Goal: Complete application form: Complete application form

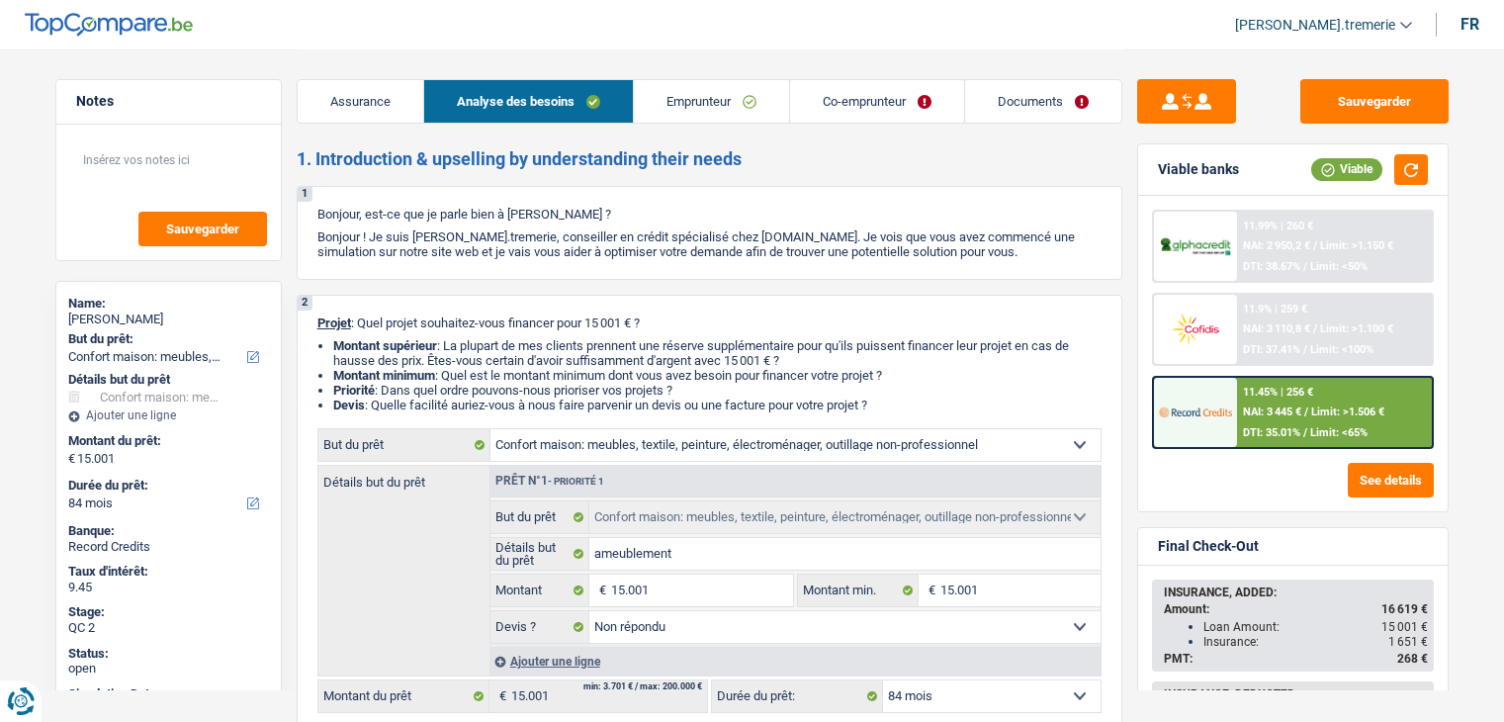
select select "household"
select select "84"
select select "household"
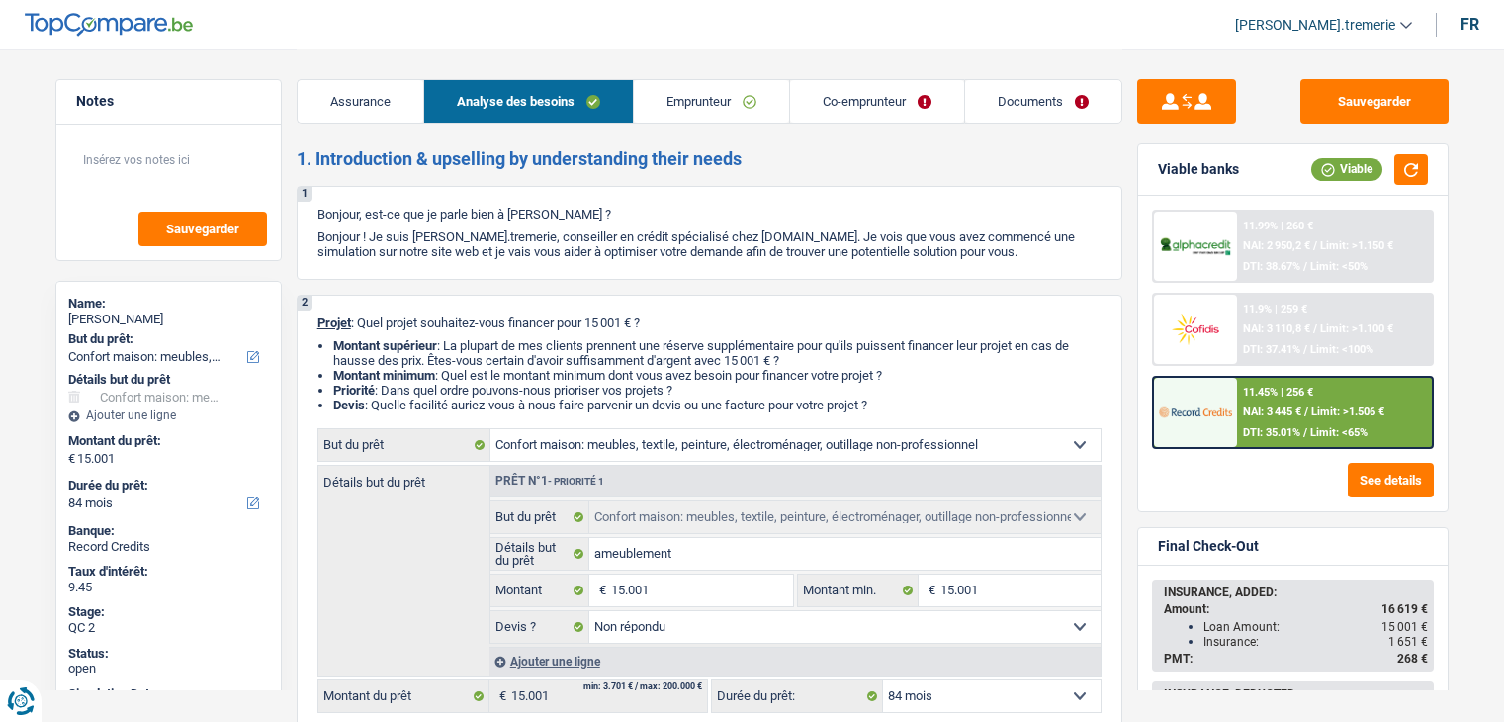
select select "not_answered"
select select "84"
select select "privateEmployee"
select select "retired"
select select "netSalary"
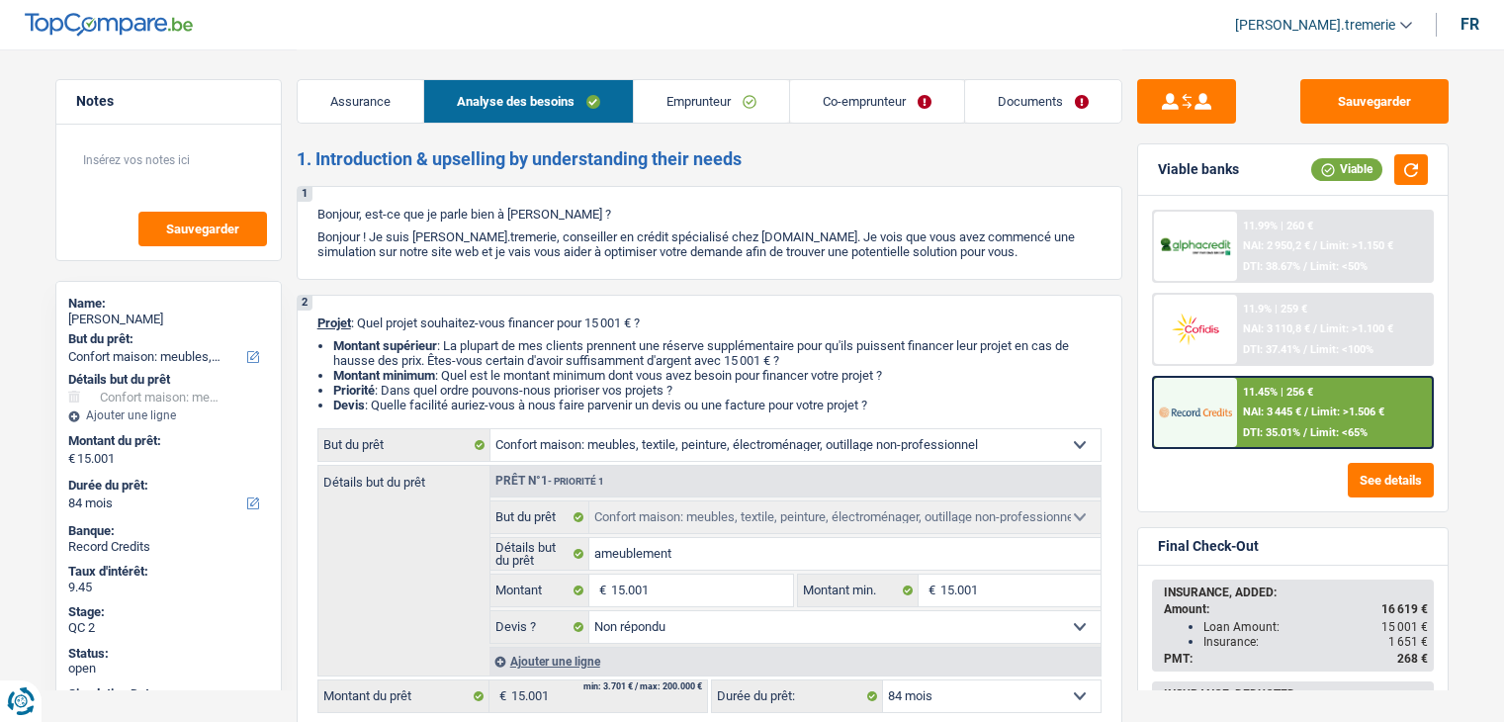
select select "mealVouchers"
select select "pension"
select select "rents"
select select "household"
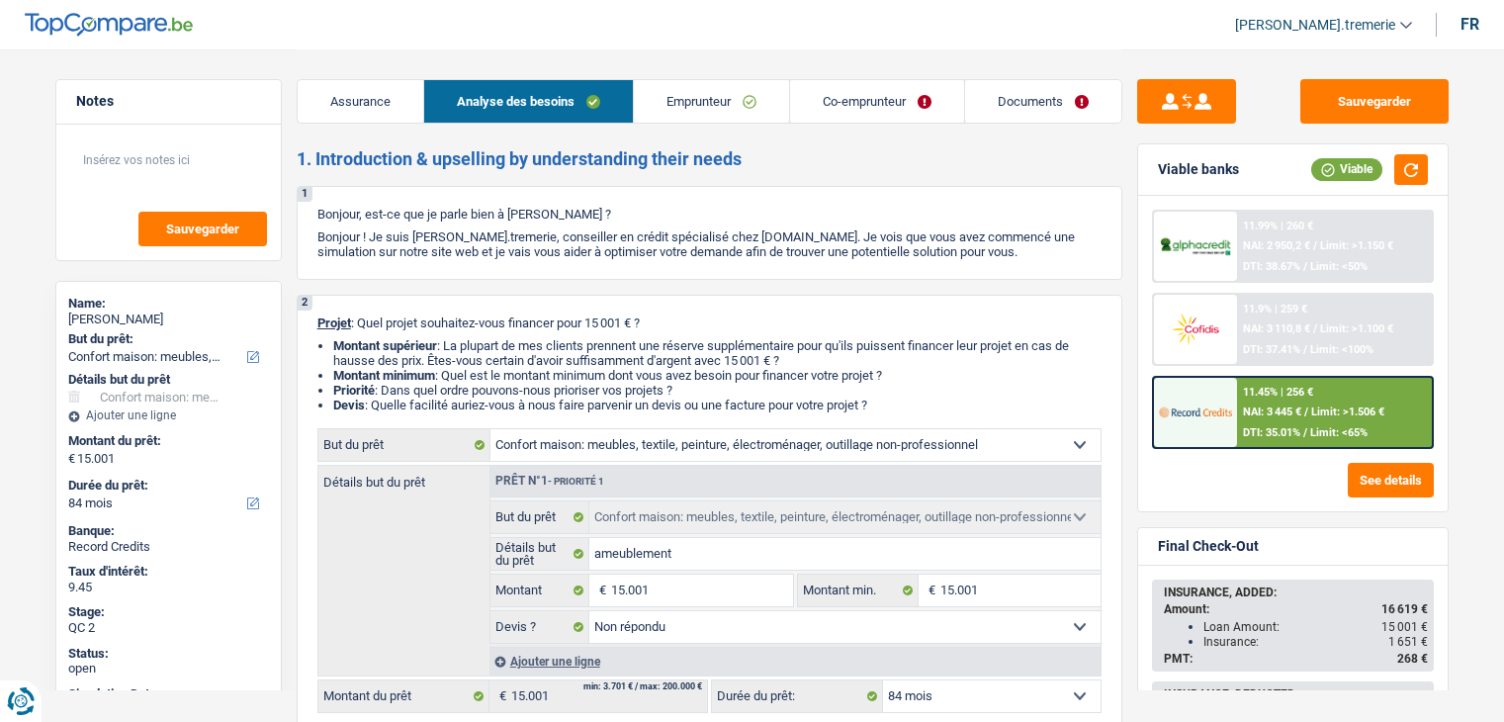
select select "not_answered"
select select "84"
select select "privateEmployee"
select select "netSalary"
select select "mealVouchers"
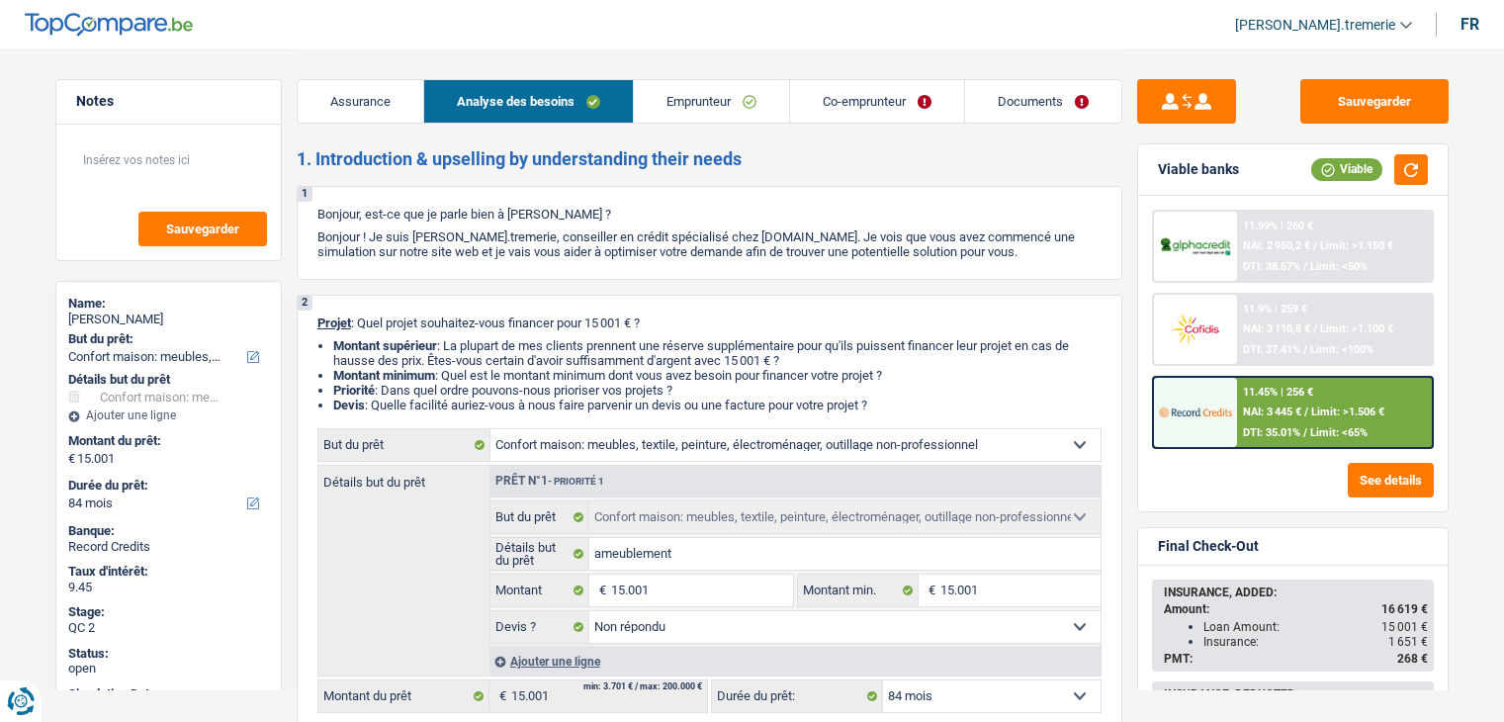
select select "LU"
select select "bigCompanies"
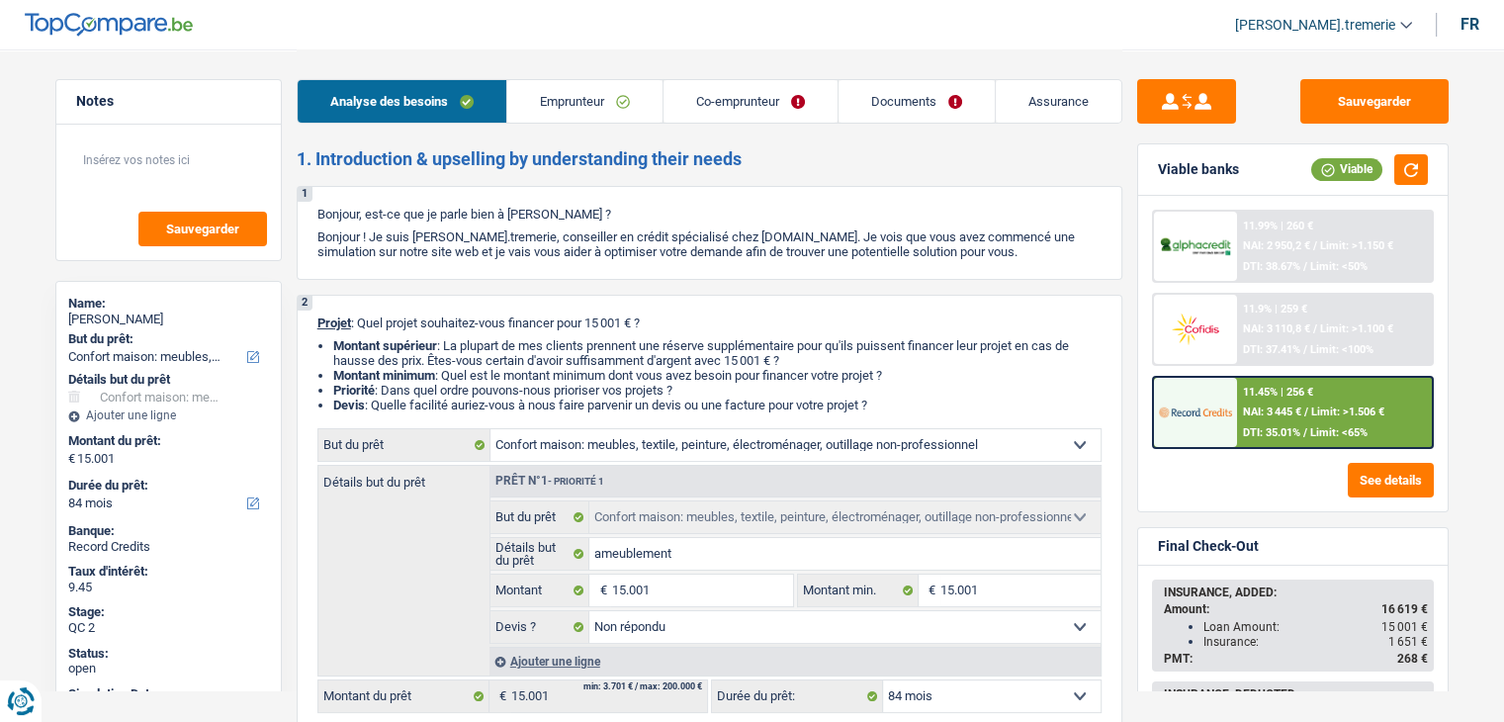
click at [582, 101] on link "Emprunteur" at bounding box center [584, 101] width 155 height 43
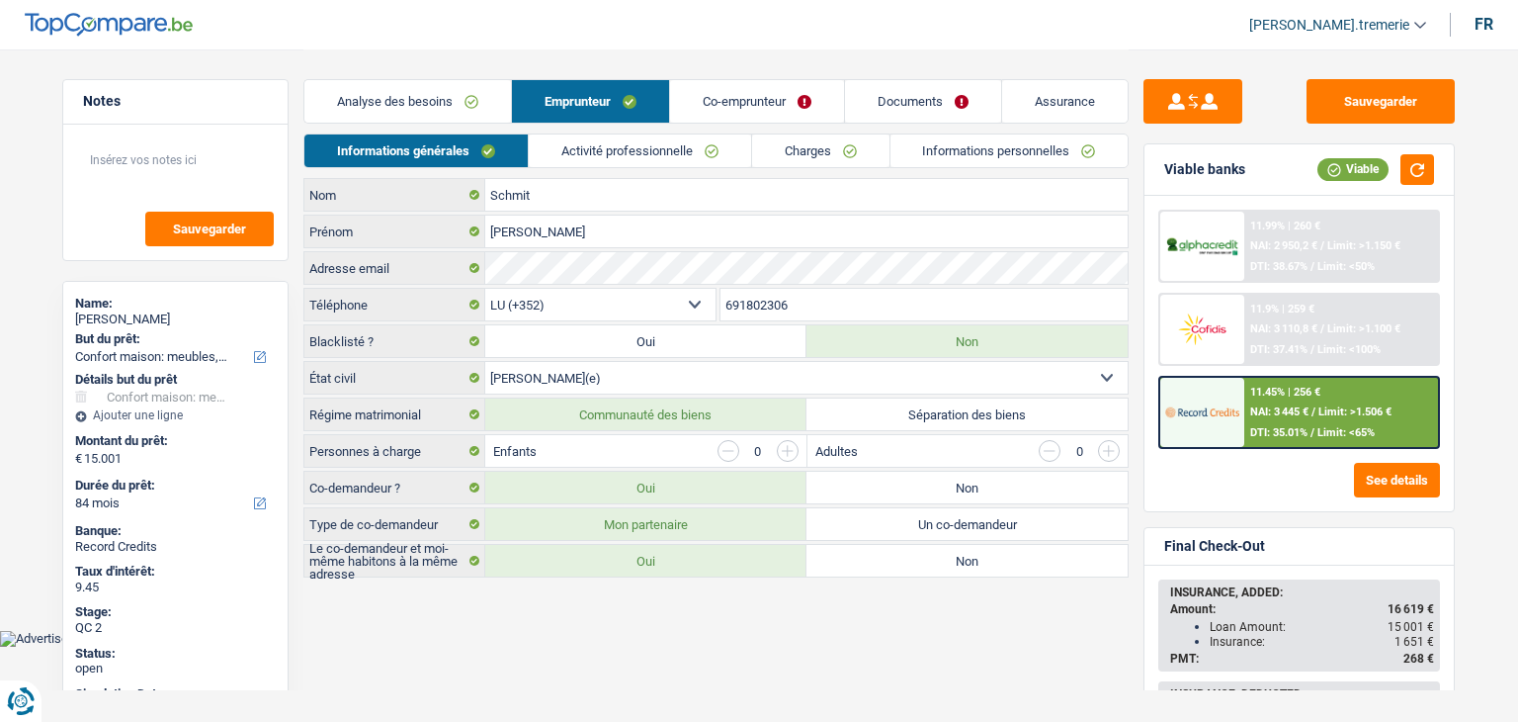
click at [621, 150] on link "Activité professionnelle" at bounding box center [640, 150] width 222 height 33
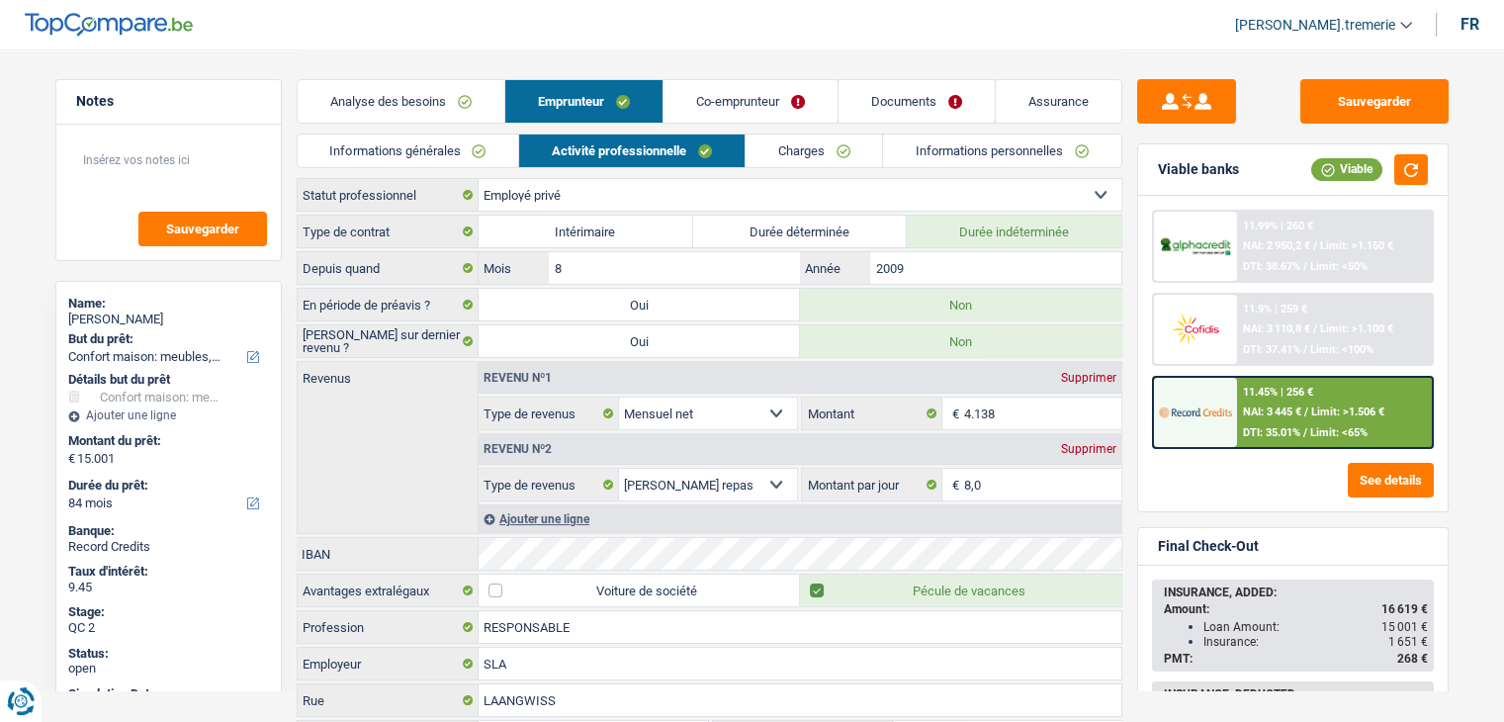
click at [760, 96] on link "Co-emprunteur" at bounding box center [750, 101] width 174 height 43
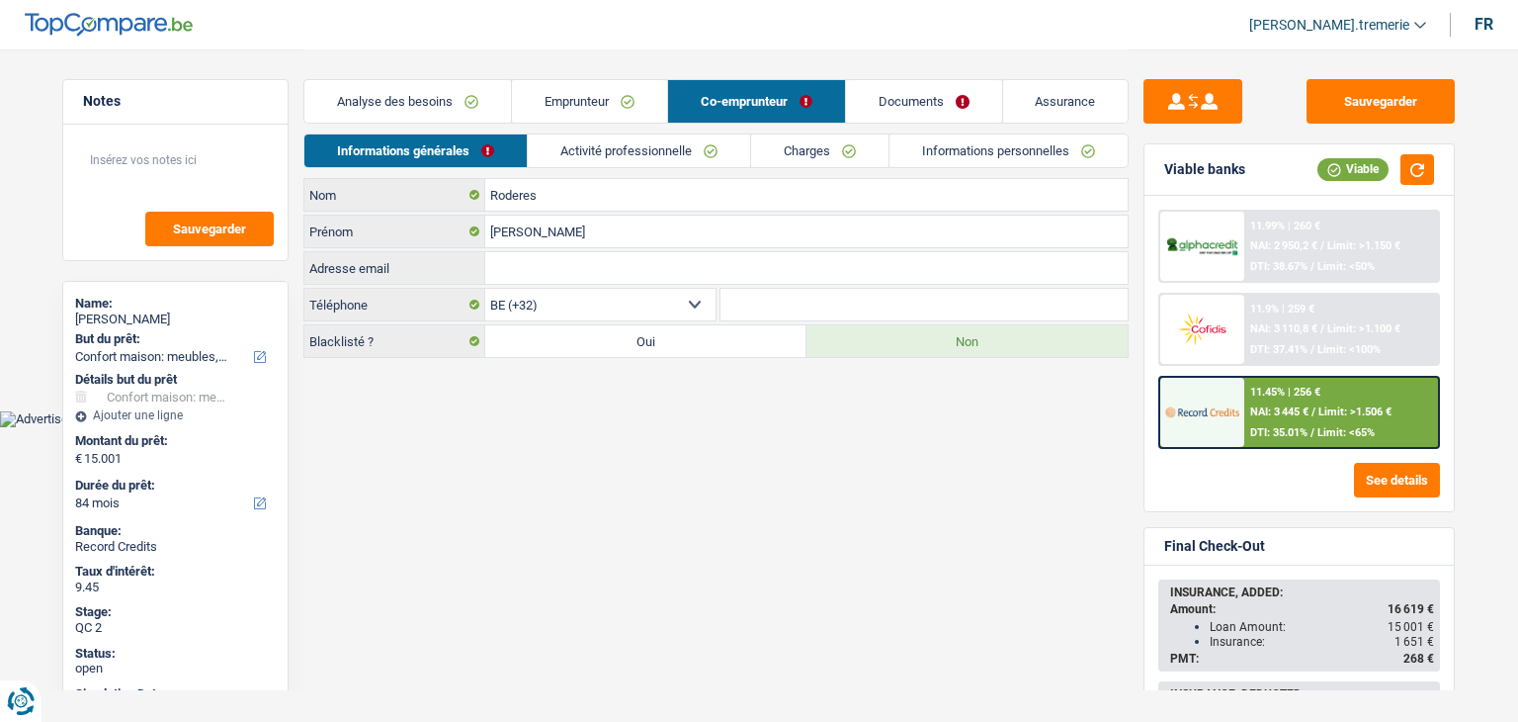
click at [664, 148] on link "Activité professionnelle" at bounding box center [639, 150] width 222 height 33
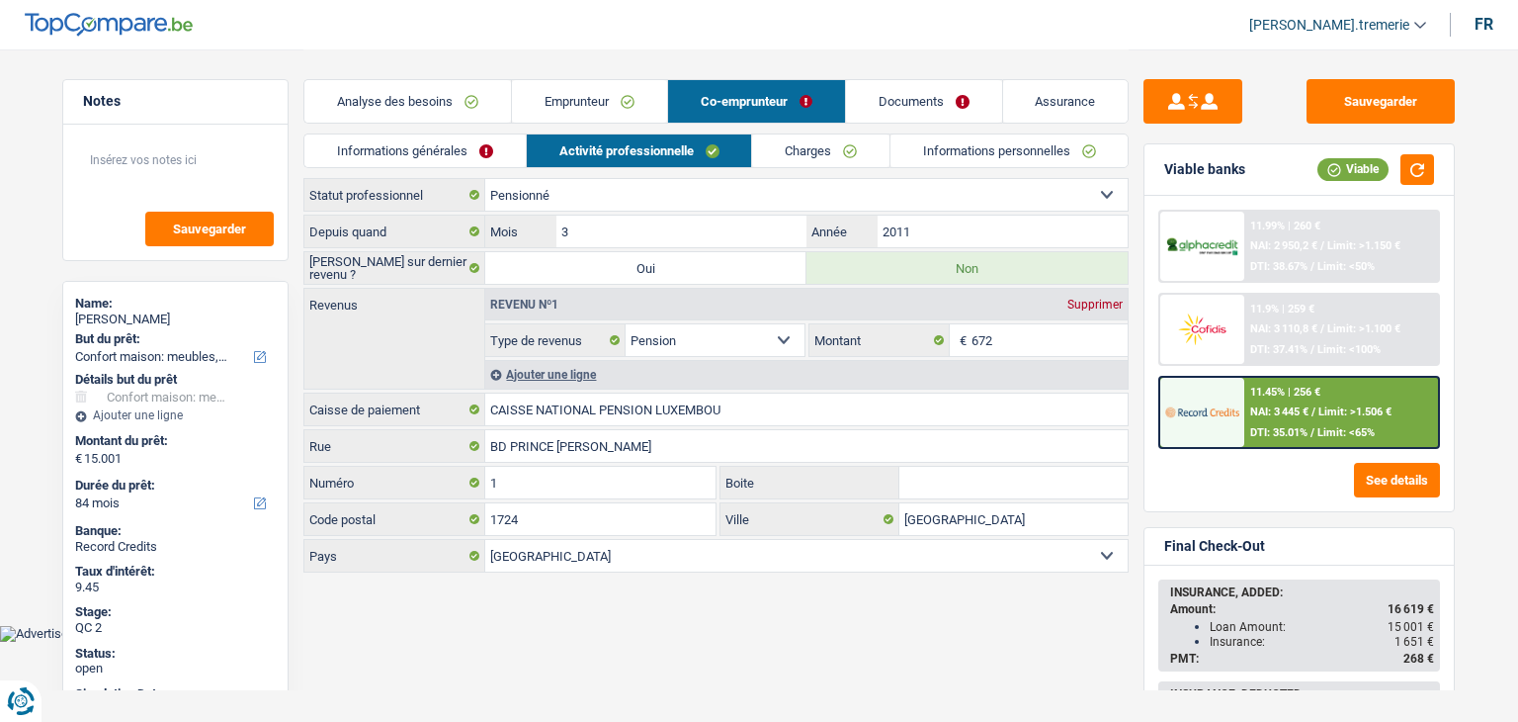
click at [1047, 120] on link "Assurance" at bounding box center [1066, 101] width 126 height 43
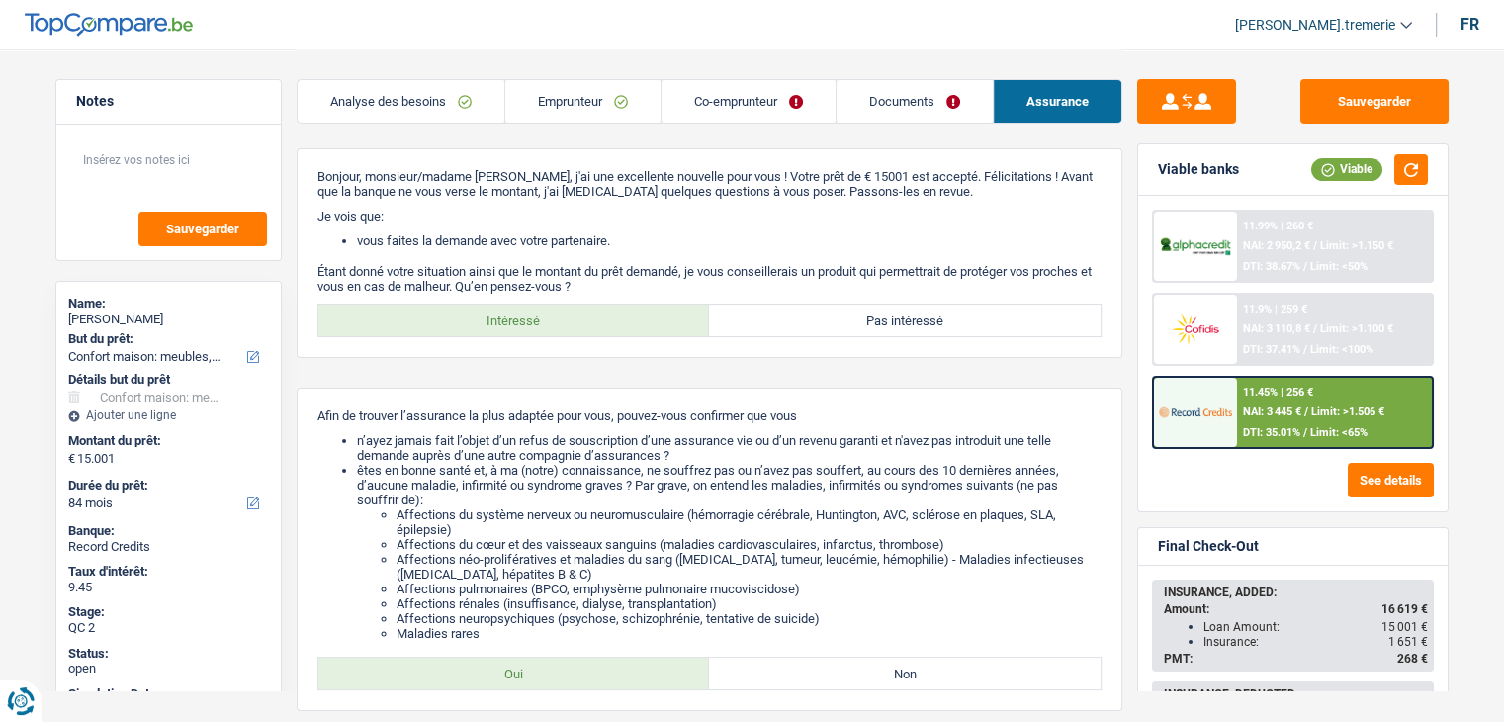
click at [934, 104] on link "Documents" at bounding box center [914, 101] width 156 height 43
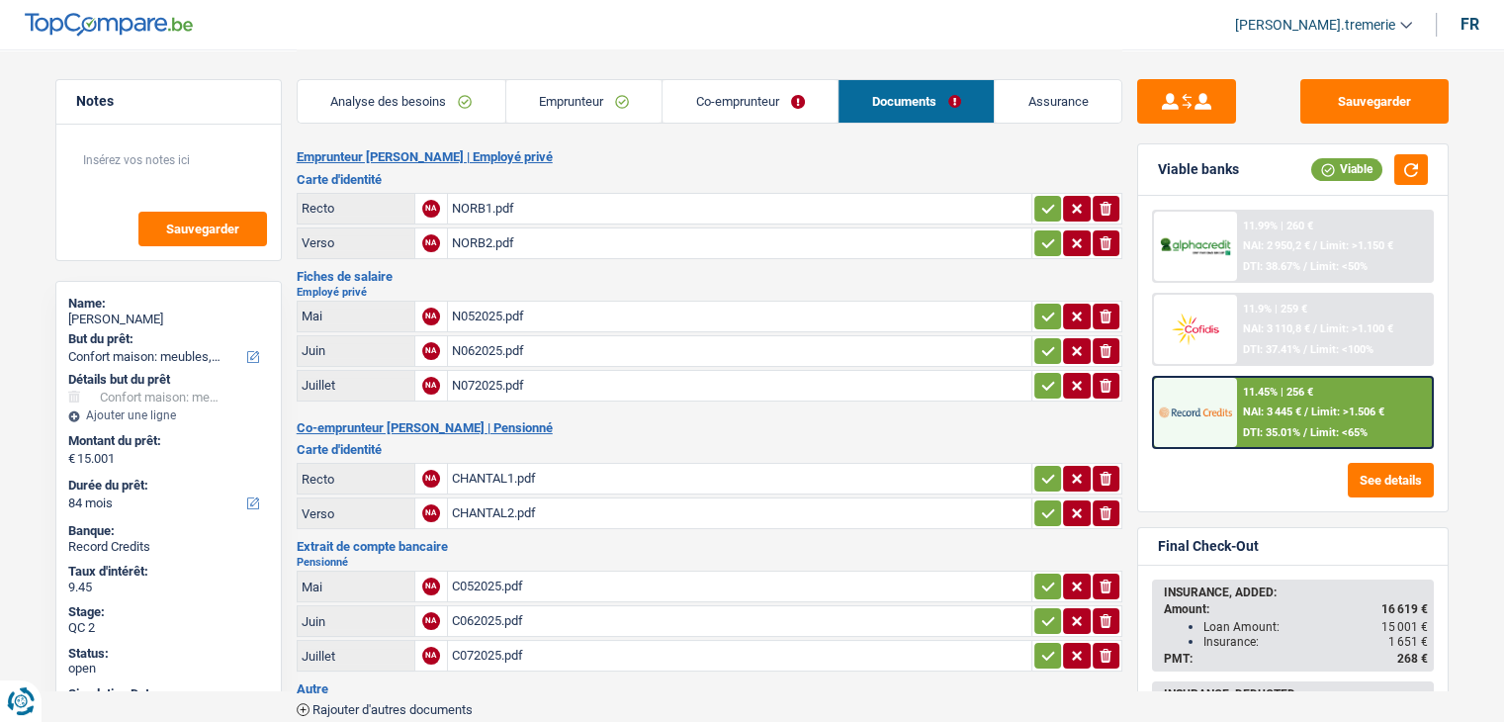
click at [494, 385] on div "N072025.pdf" at bounding box center [739, 386] width 575 height 30
click at [896, 25] on header "[PERSON_NAME].tremerie ADMIN CA SA SO Se déconnecter fr" at bounding box center [752, 25] width 1504 height 50
